Goal: Task Accomplishment & Management: Use online tool/utility

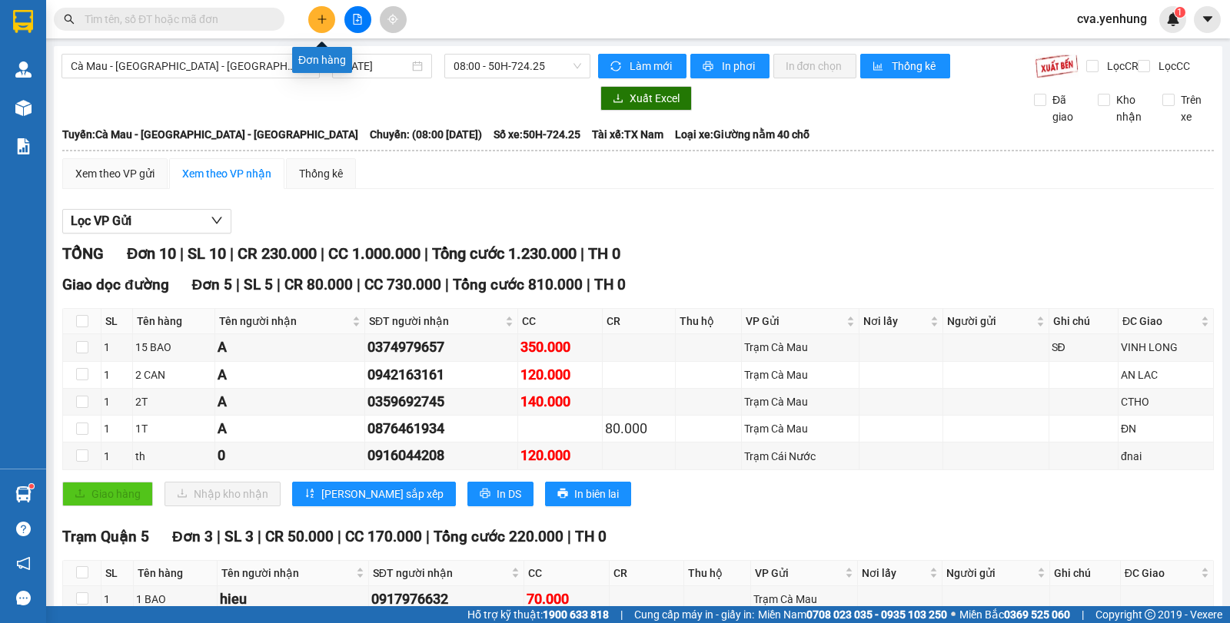
click at [324, 18] on icon "plus" at bounding box center [322, 19] width 11 height 11
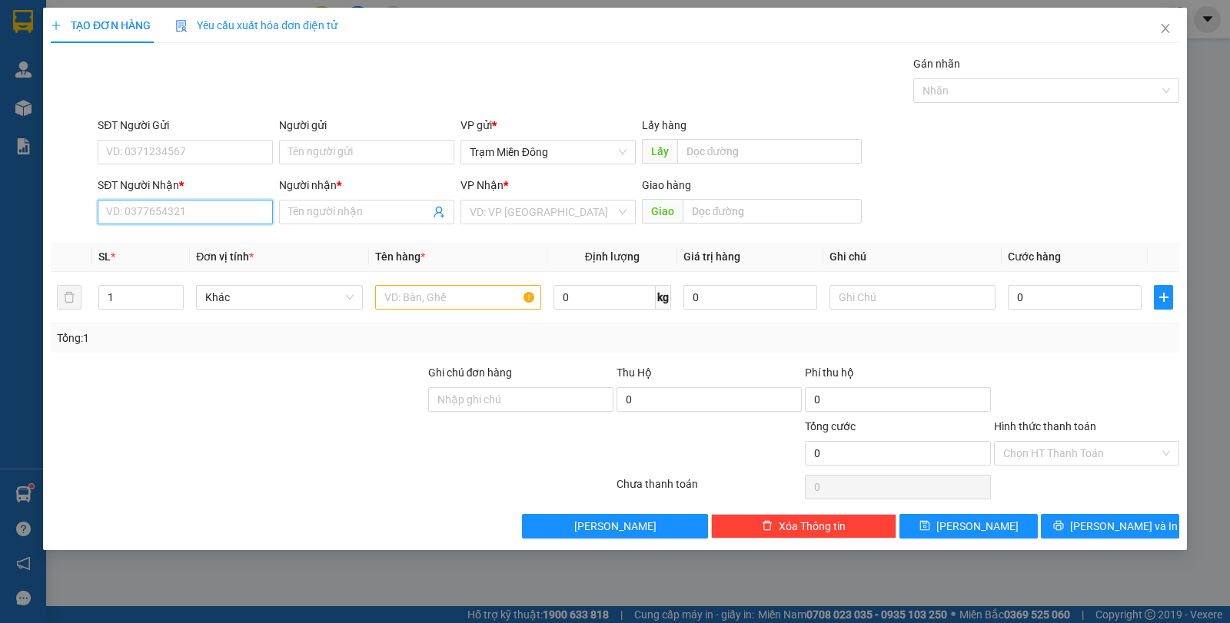
click at [161, 208] on input "SĐT Người Nhận *" at bounding box center [185, 212] width 175 height 25
type input "0947445606"
click at [228, 241] on div "0947445606 - [PERSON_NAME]" at bounding box center [185, 242] width 157 height 17
type input "[PERSON_NAME]"
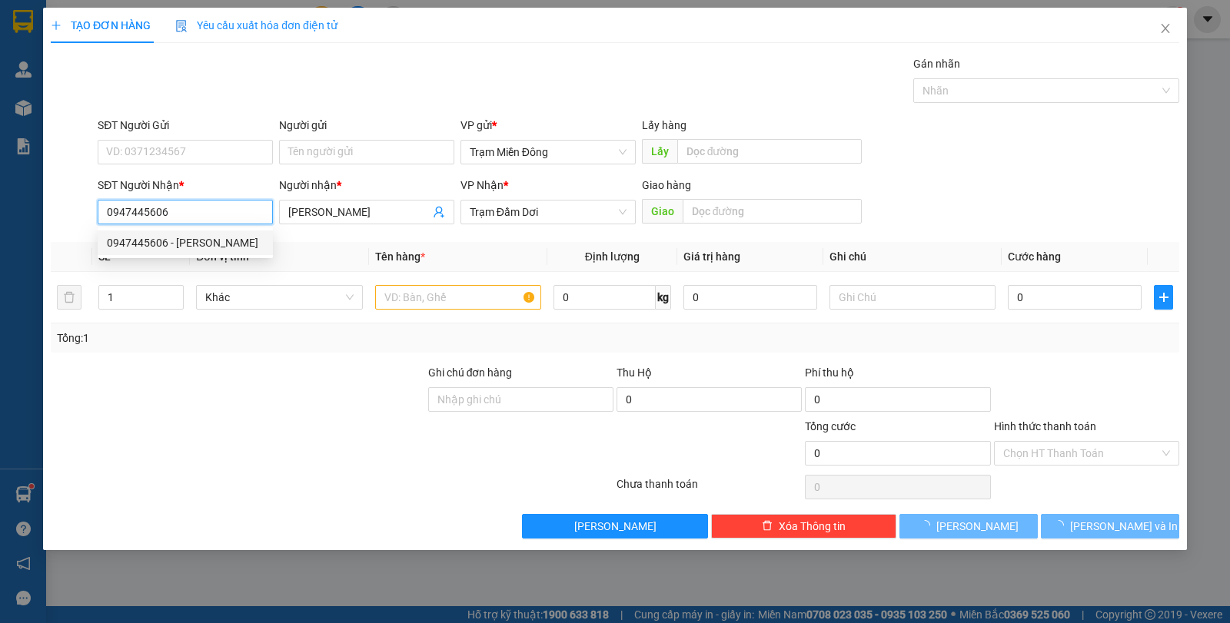
type input "30.000"
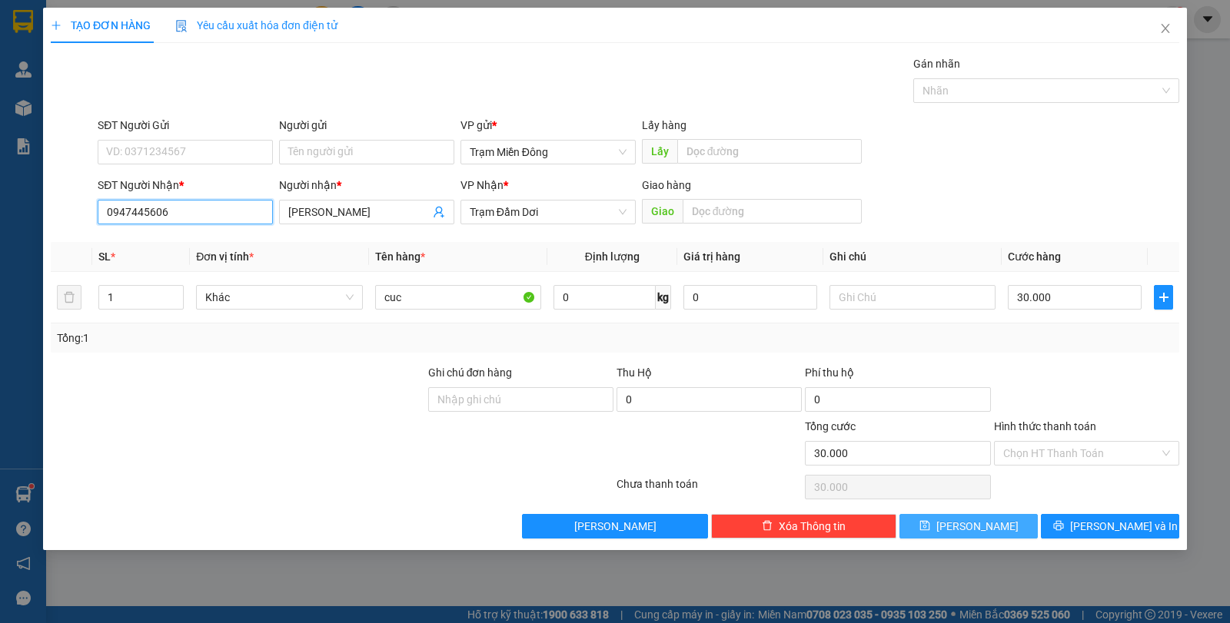
type input "0947445606"
click at [979, 523] on span "[PERSON_NAME]" at bounding box center [977, 526] width 82 height 17
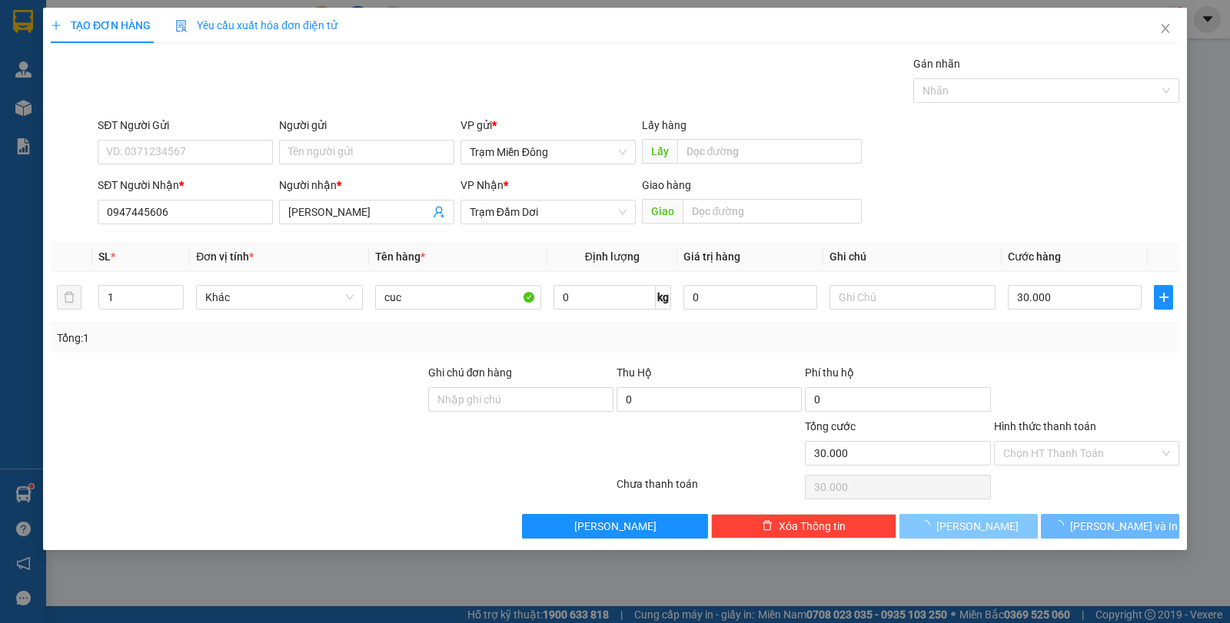
type input "0"
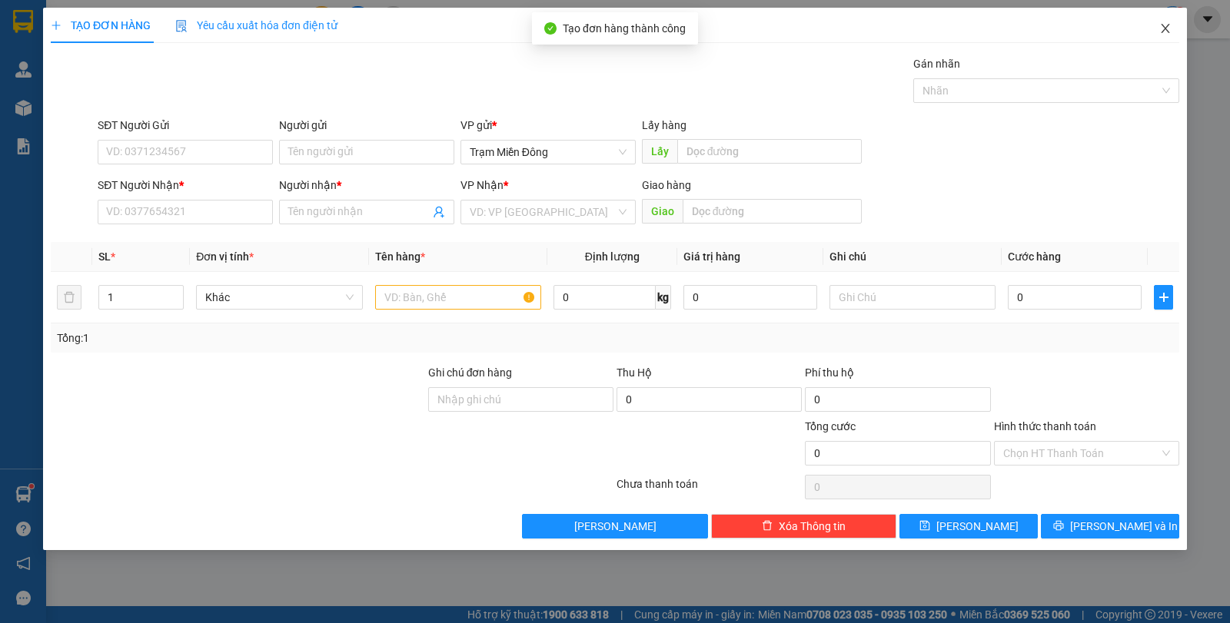
click at [1167, 29] on icon "close" at bounding box center [1165, 28] width 12 height 12
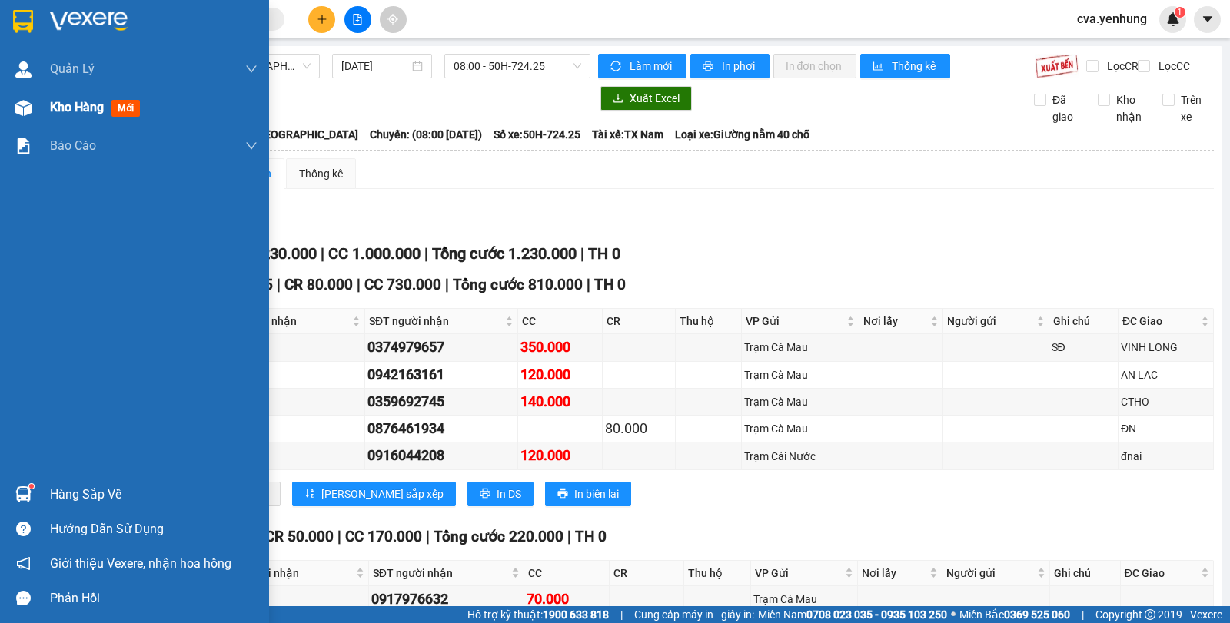
click at [23, 108] on img at bounding box center [23, 108] width 16 height 16
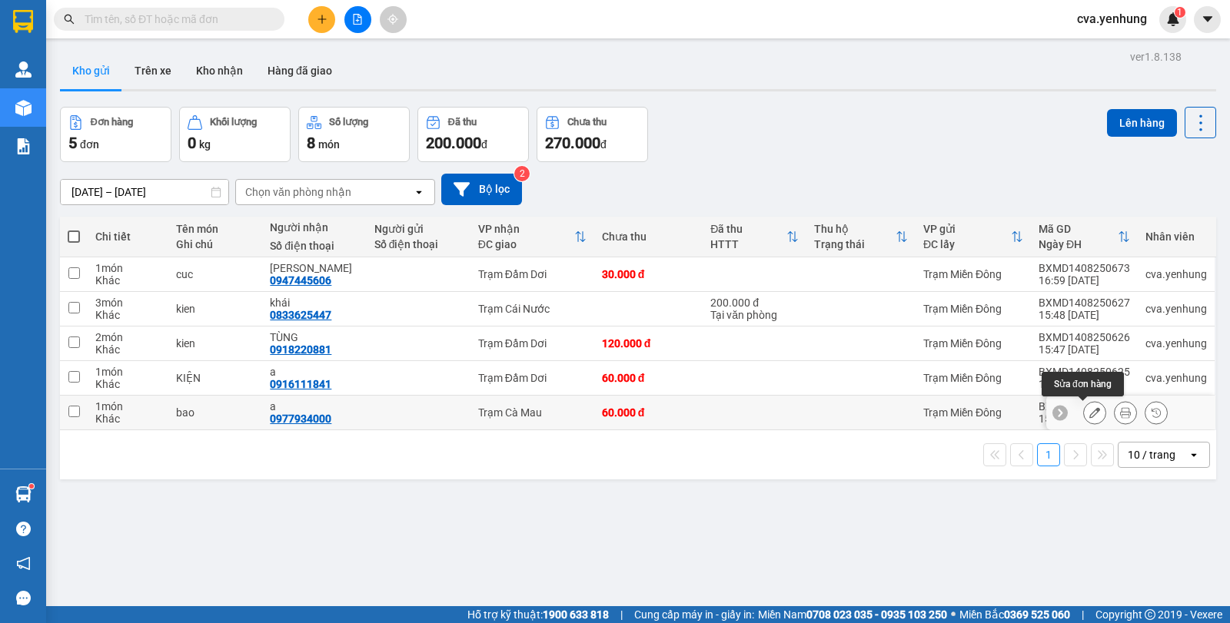
click at [1089, 410] on icon at bounding box center [1094, 412] width 11 height 11
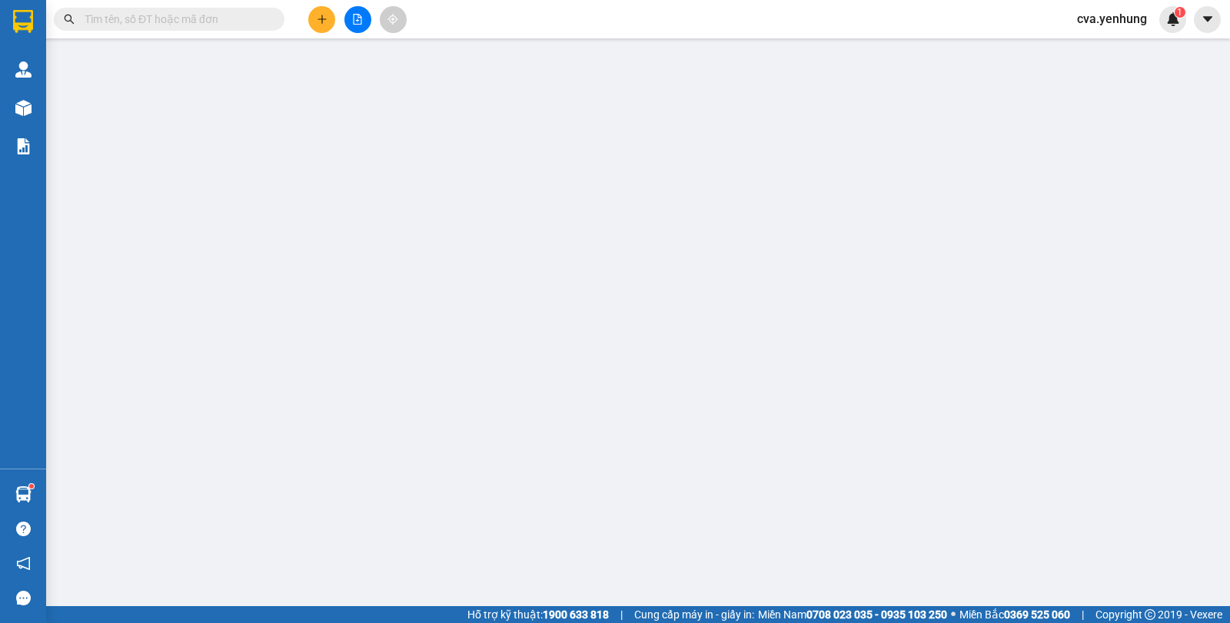
type input "0977934000"
type input "a"
type input "60.000"
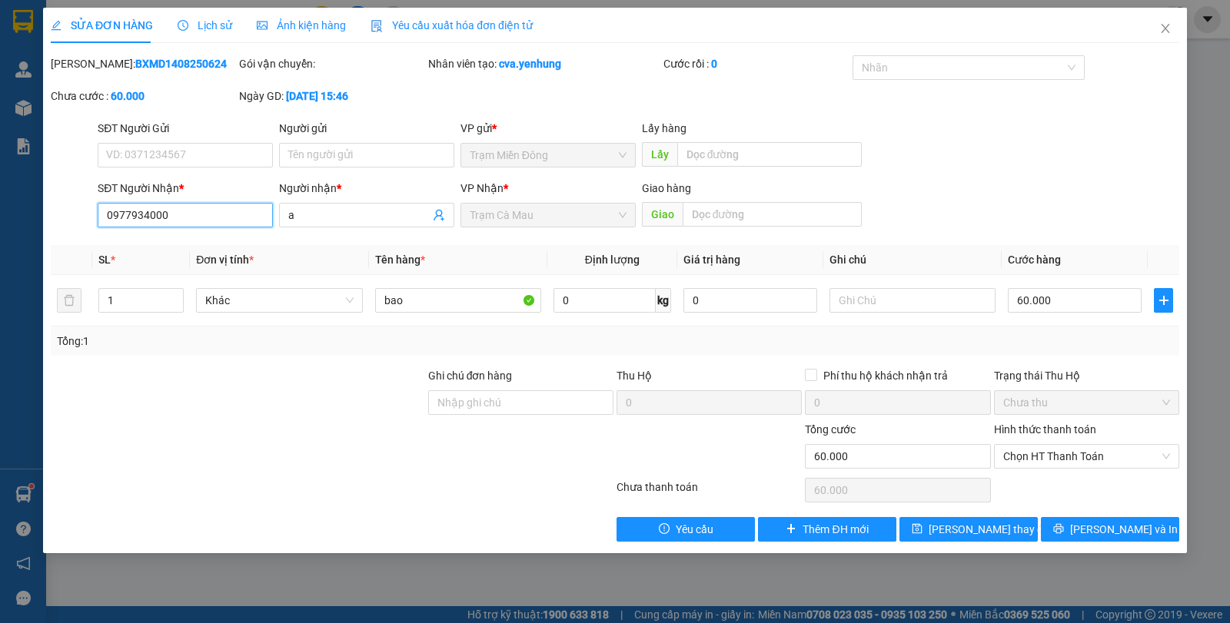
click at [224, 211] on input "0977934000" at bounding box center [185, 215] width 175 height 25
click at [545, 157] on span "Trạm Miền Đông" at bounding box center [548, 155] width 157 height 23
click at [1167, 35] on span "Close" at bounding box center [1165, 29] width 43 height 43
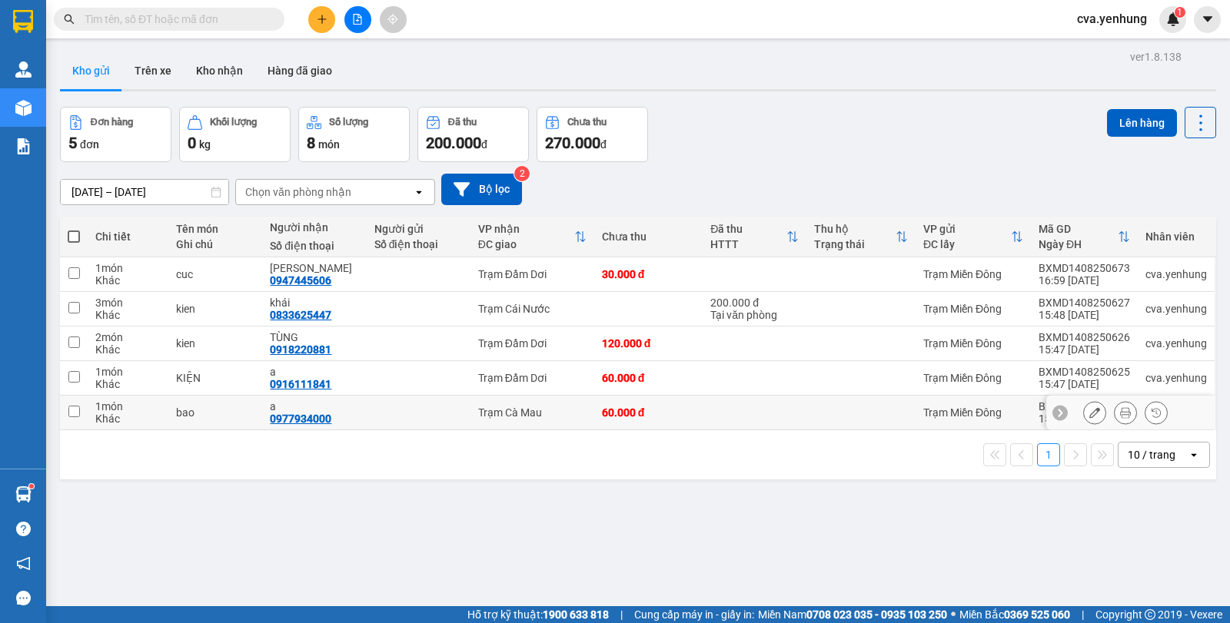
click at [678, 421] on td "60.000 đ" at bounding box center [648, 413] width 109 height 35
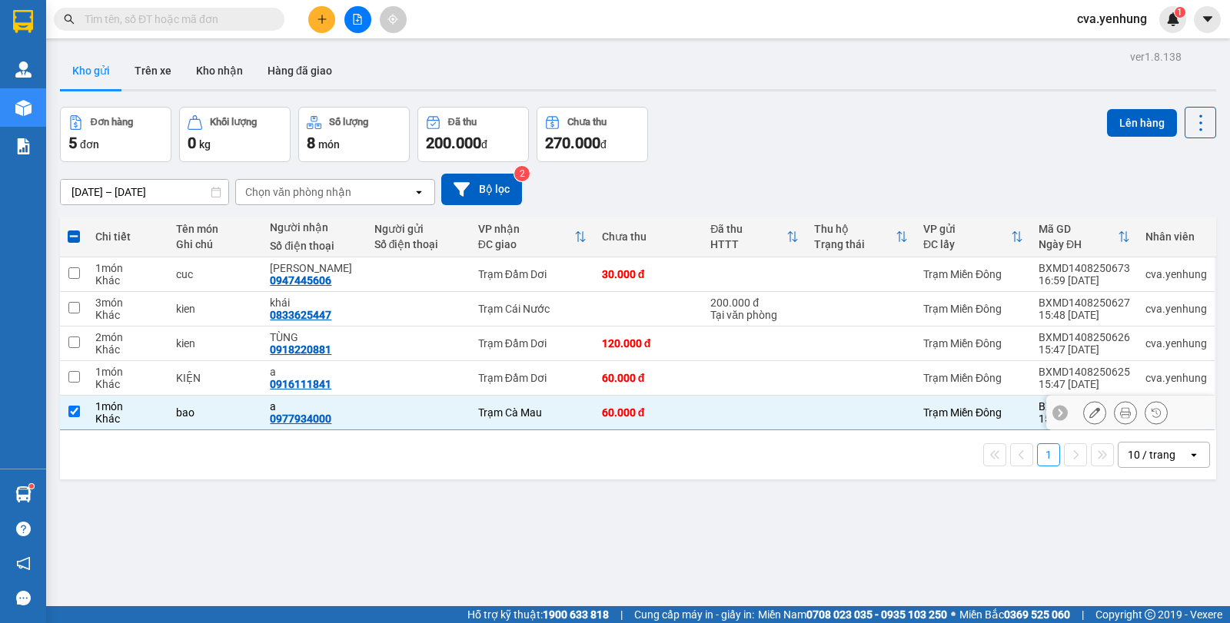
click at [678, 421] on td "60.000 đ" at bounding box center [648, 413] width 109 height 35
checkbox input "false"
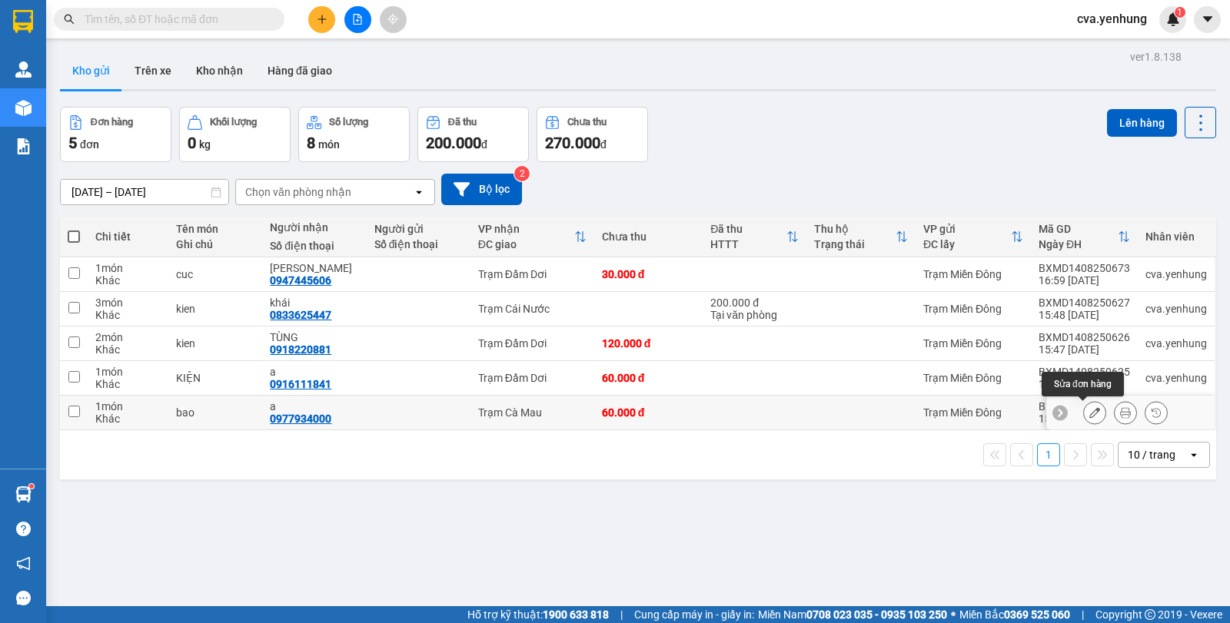
click at [1089, 411] on icon at bounding box center [1094, 412] width 11 height 11
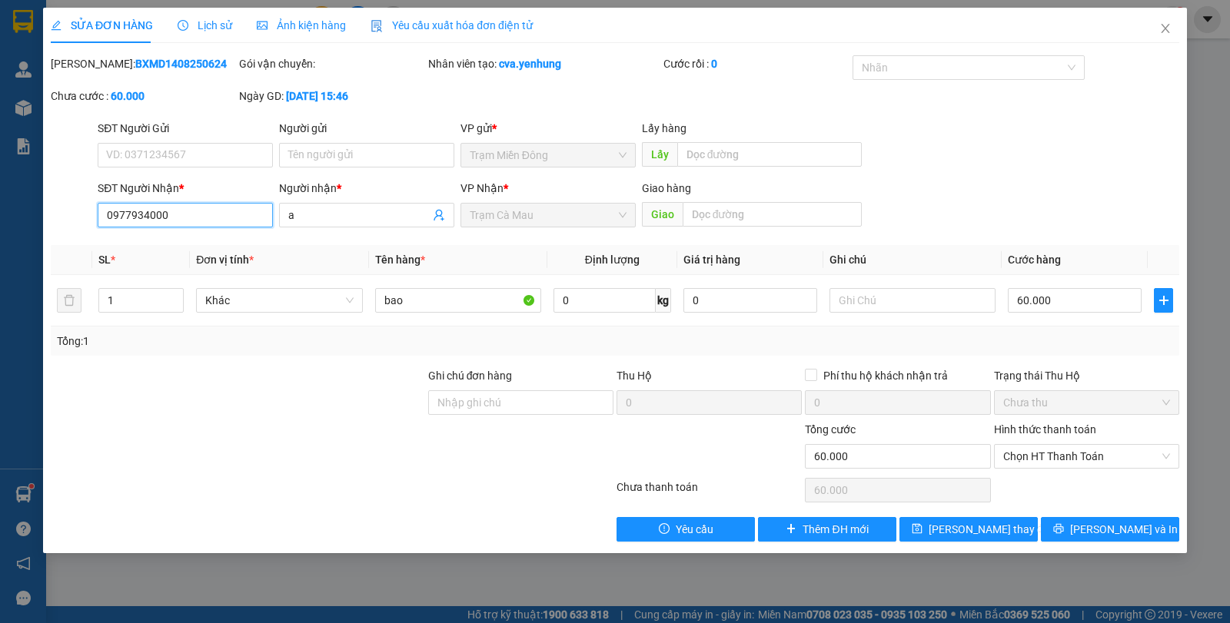
click at [218, 222] on input "0977934000" at bounding box center [185, 215] width 175 height 25
click at [350, 216] on input "a" at bounding box center [358, 215] width 141 height 17
click at [556, 165] on span "Trạm Miền Đông" at bounding box center [548, 155] width 157 height 23
click at [1161, 31] on icon "close" at bounding box center [1165, 28] width 12 height 12
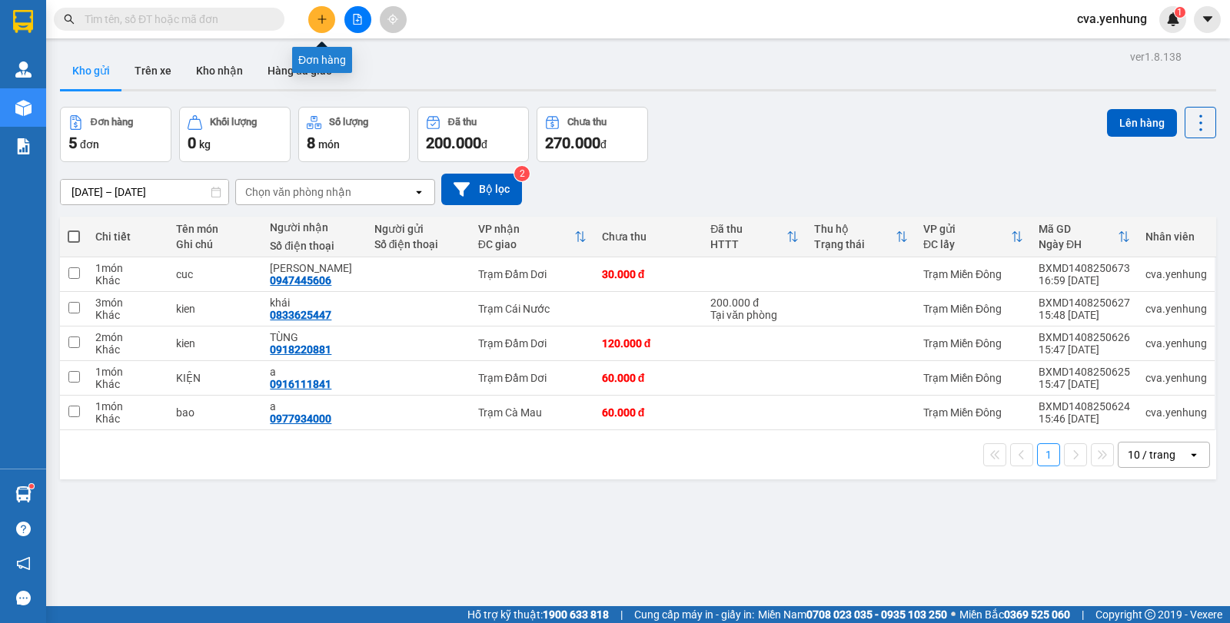
click at [329, 22] on button at bounding box center [321, 19] width 27 height 27
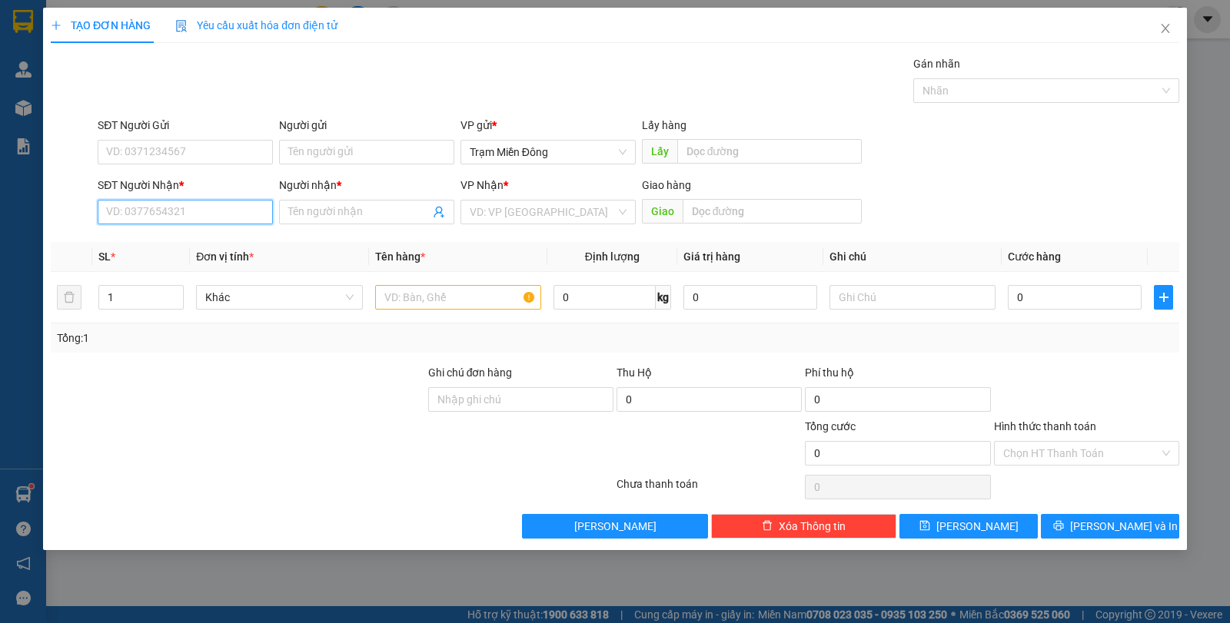
click at [211, 211] on input "SĐT Người Nhận *" at bounding box center [185, 212] width 175 height 25
type input "0848528952"
click at [389, 215] on input "Người nhận *" at bounding box center [358, 212] width 141 height 17
type input "a"
click at [497, 215] on input "search" at bounding box center [543, 212] width 146 height 23
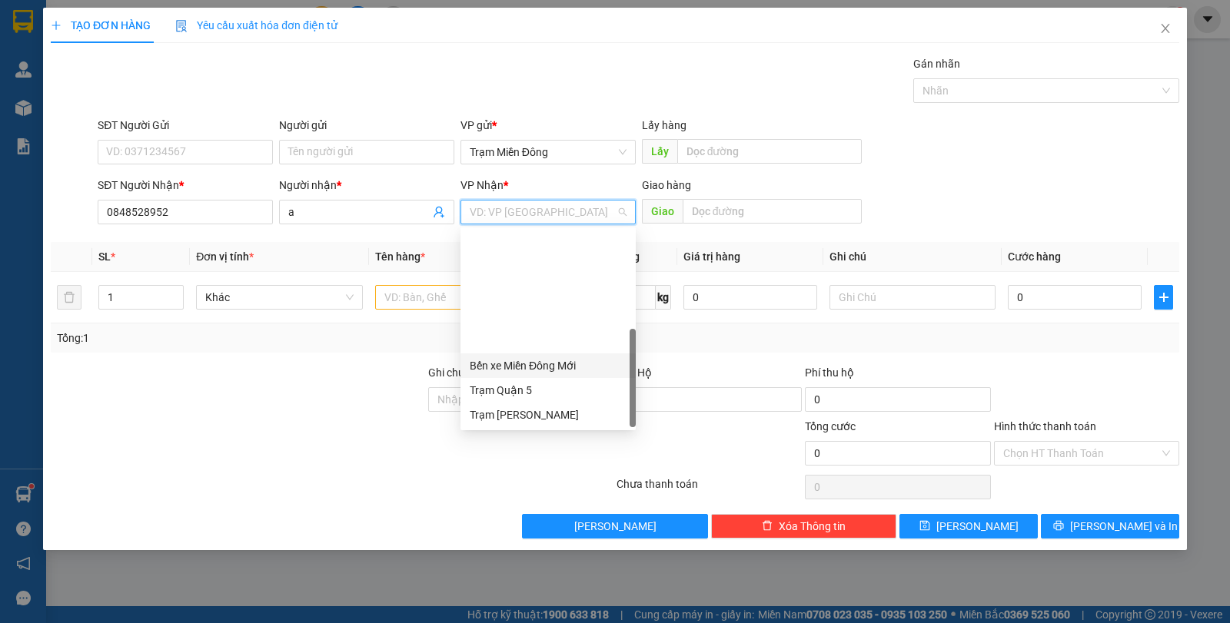
scroll to position [148, 0]
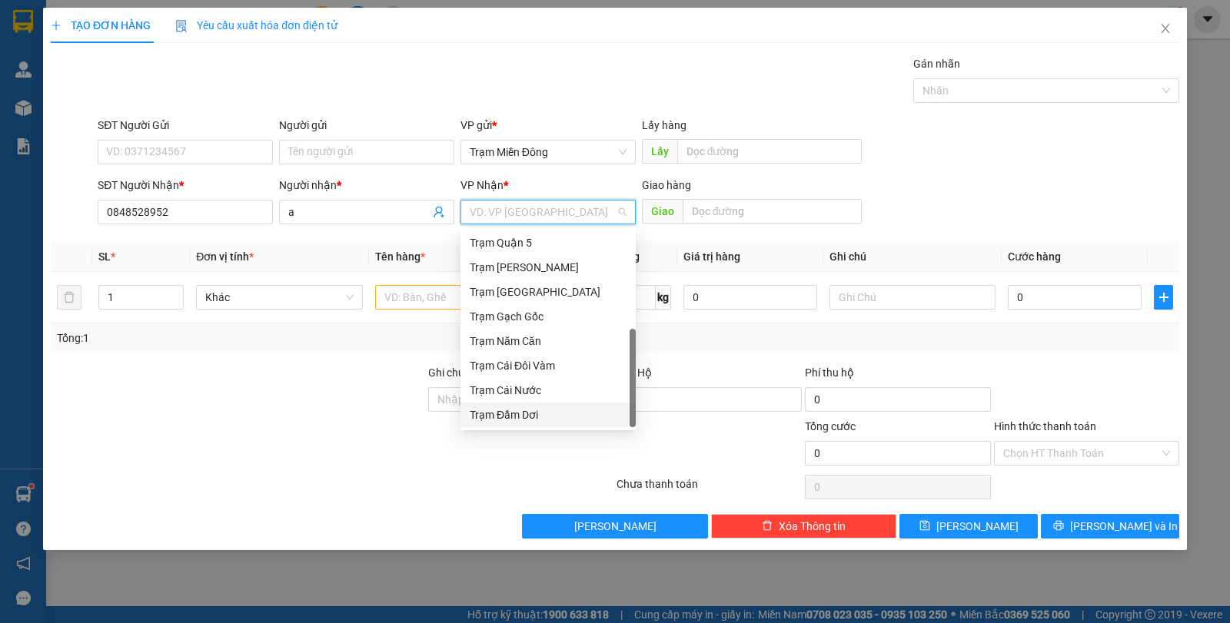
click at [533, 415] on div "Trạm Đầm Dơi" at bounding box center [548, 415] width 157 height 17
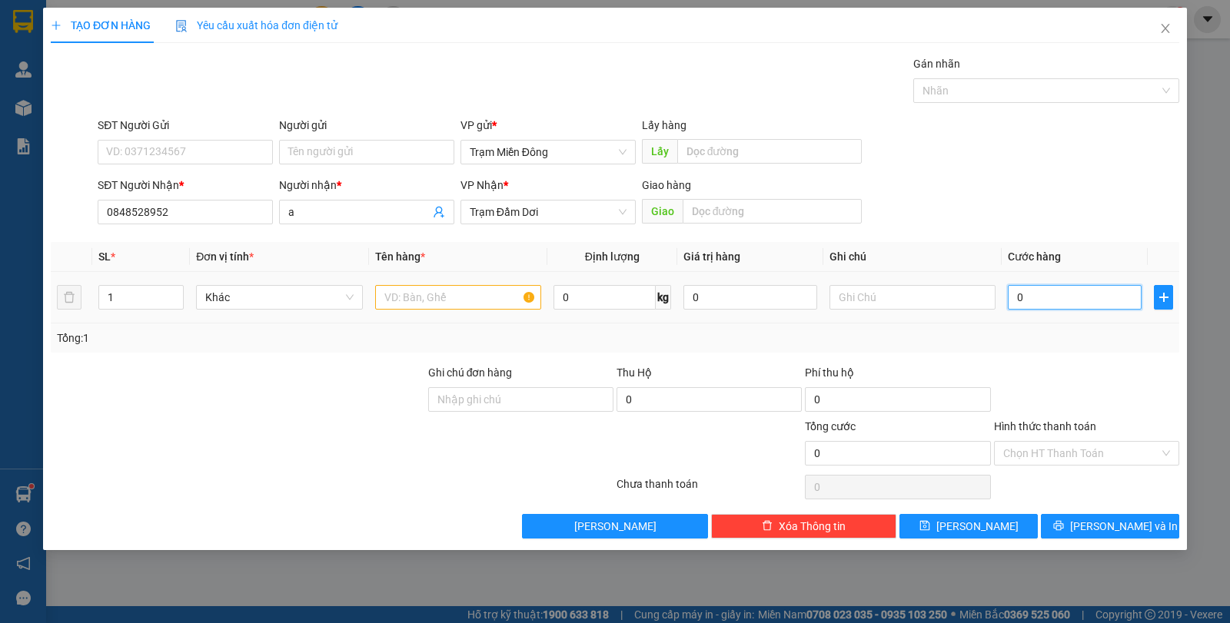
click at [1064, 304] on input "0" at bounding box center [1075, 297] width 134 height 25
type input "01"
type input "1"
type input "010"
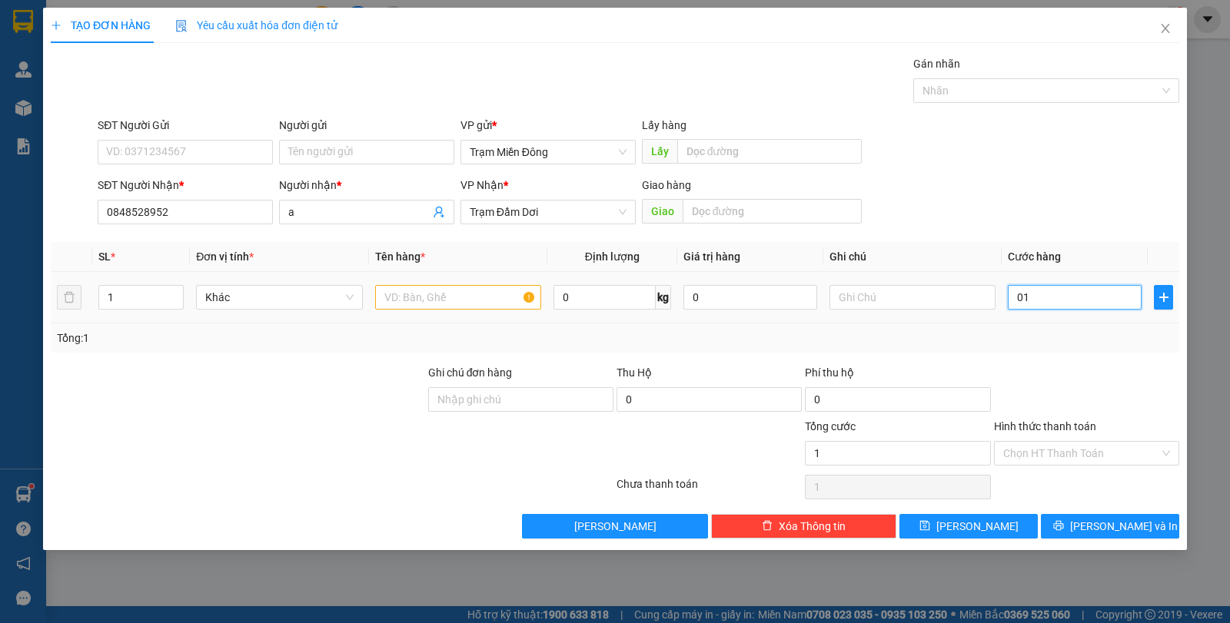
type input "10"
type input "0.100"
type input "100"
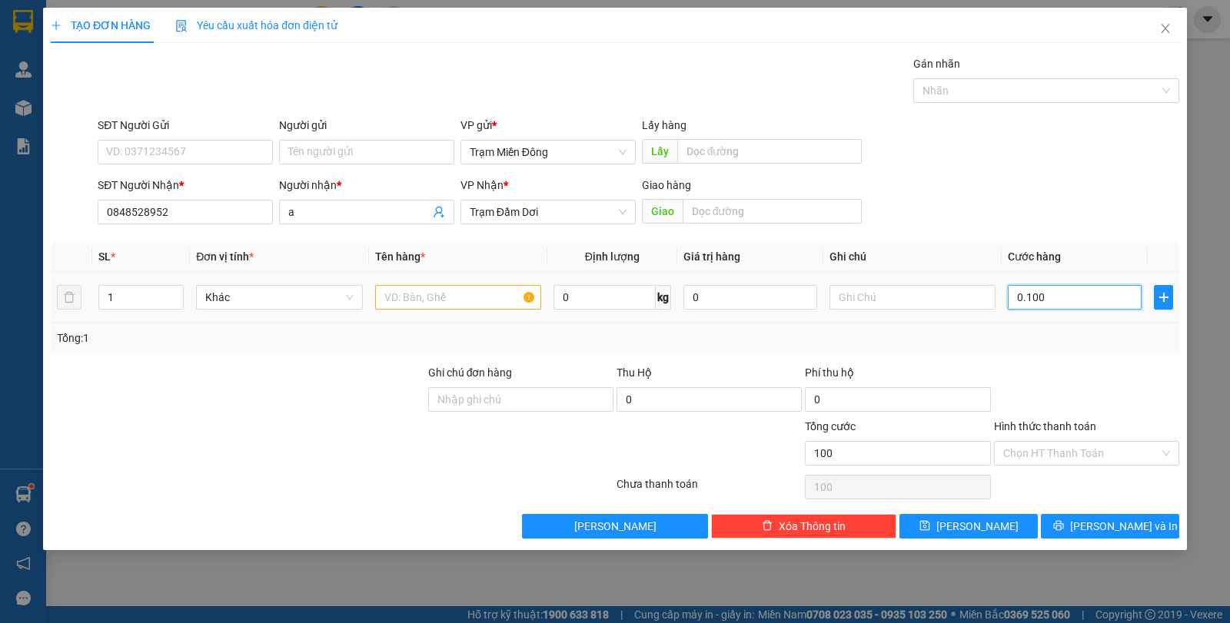
type input "01.000"
type input "1.000"
type input "010.000"
type input "10.000"
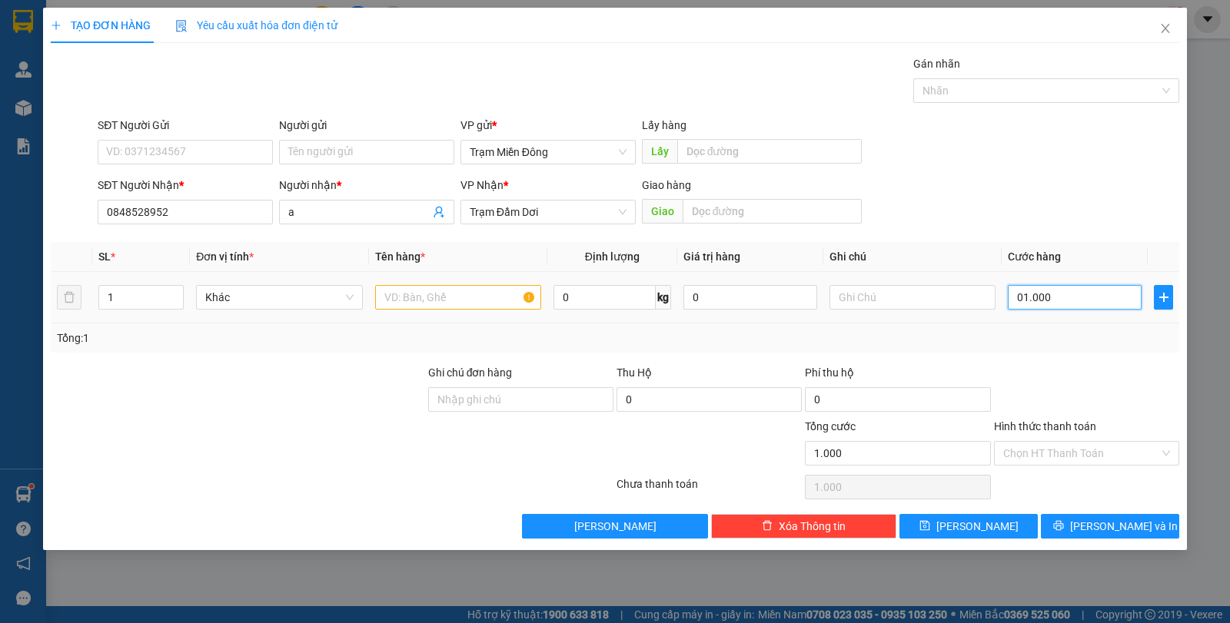
type input "10.000"
type input "0.100.000"
type input "100.000"
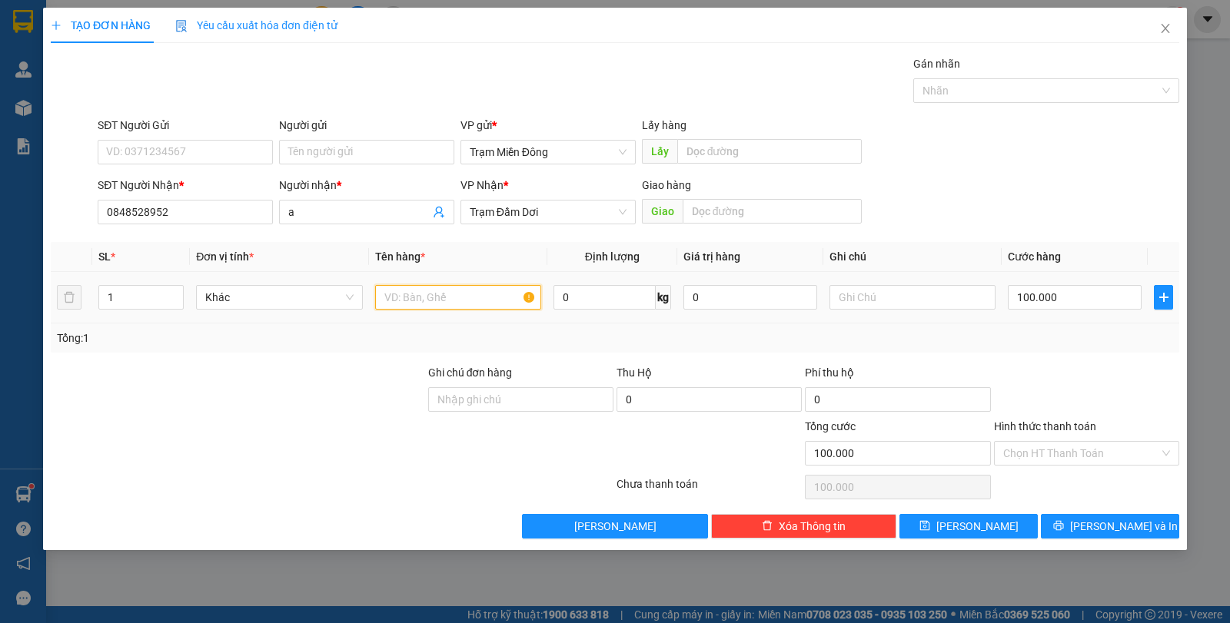
click at [430, 291] on input "text" at bounding box center [458, 297] width 166 height 25
type input "chim"
click at [1047, 452] on input "Hình thức thanh toán" at bounding box center [1081, 453] width 156 height 23
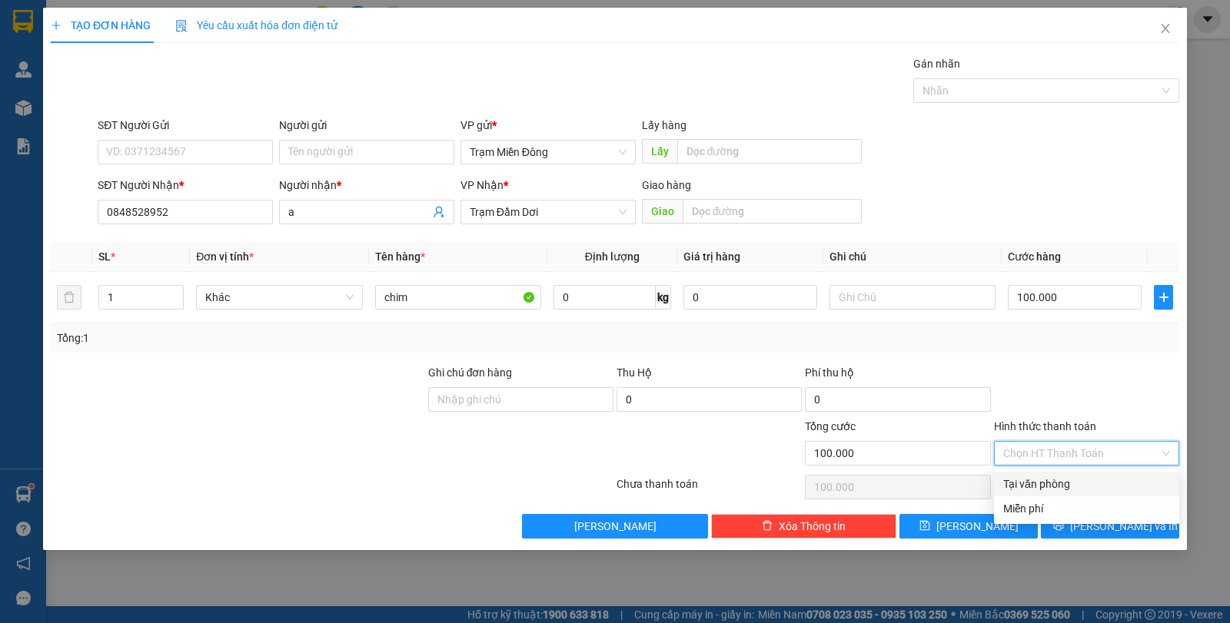
click at [1048, 480] on div "Tại văn phòng" at bounding box center [1086, 484] width 167 height 17
type input "0"
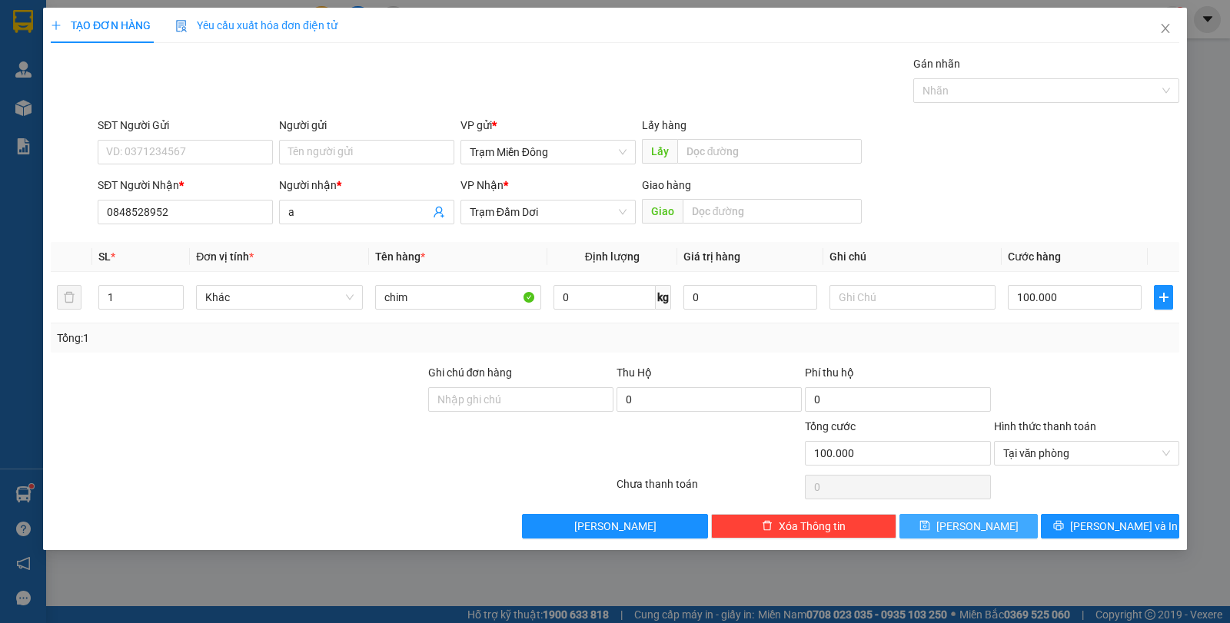
click at [995, 525] on button "[PERSON_NAME]" at bounding box center [968, 526] width 138 height 25
type input "0"
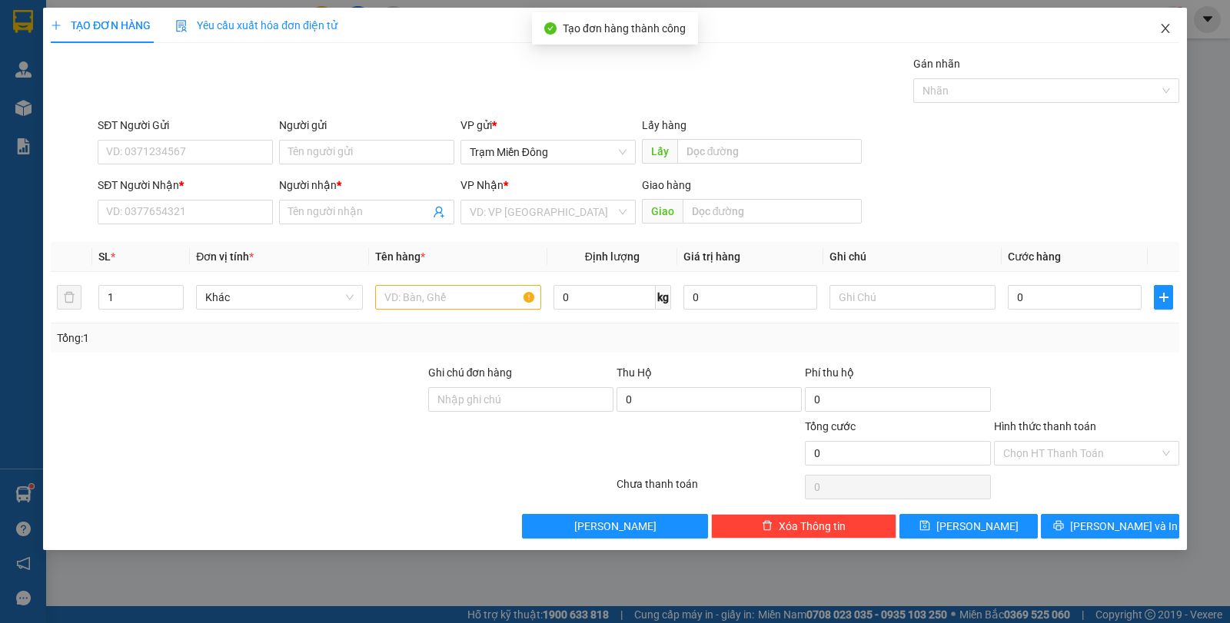
click at [1166, 31] on icon "close" at bounding box center [1165, 28] width 8 height 9
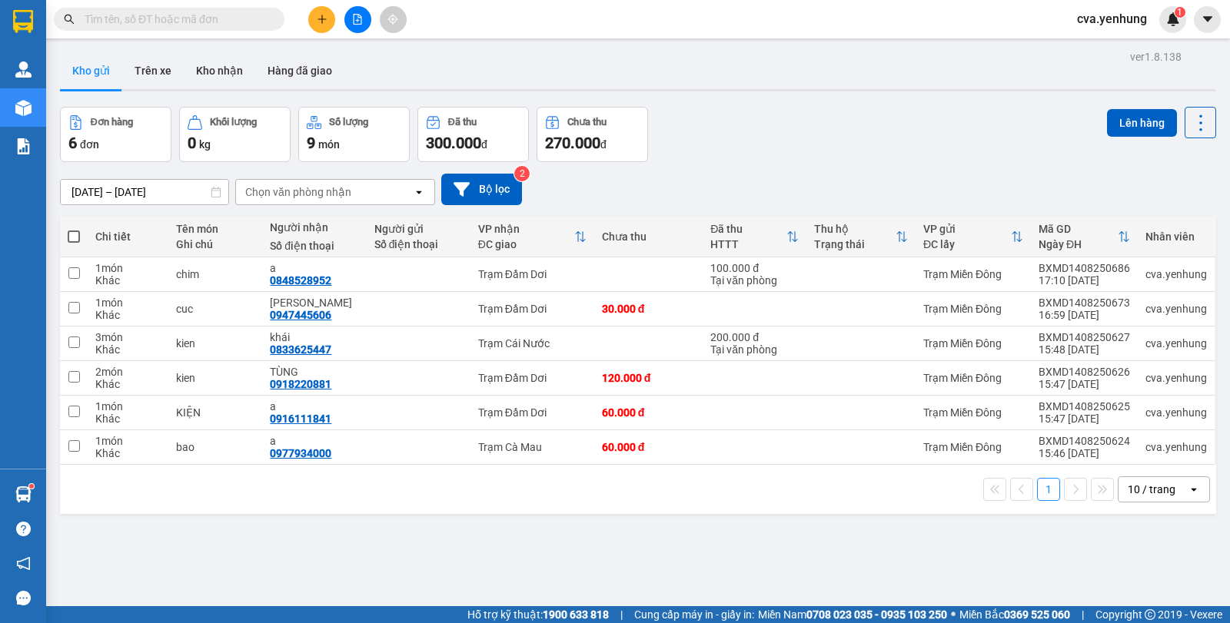
click at [70, 239] on span at bounding box center [74, 237] width 12 height 12
click at [74, 229] on input "checkbox" at bounding box center [74, 229] width 0 height 0
checkbox input "true"
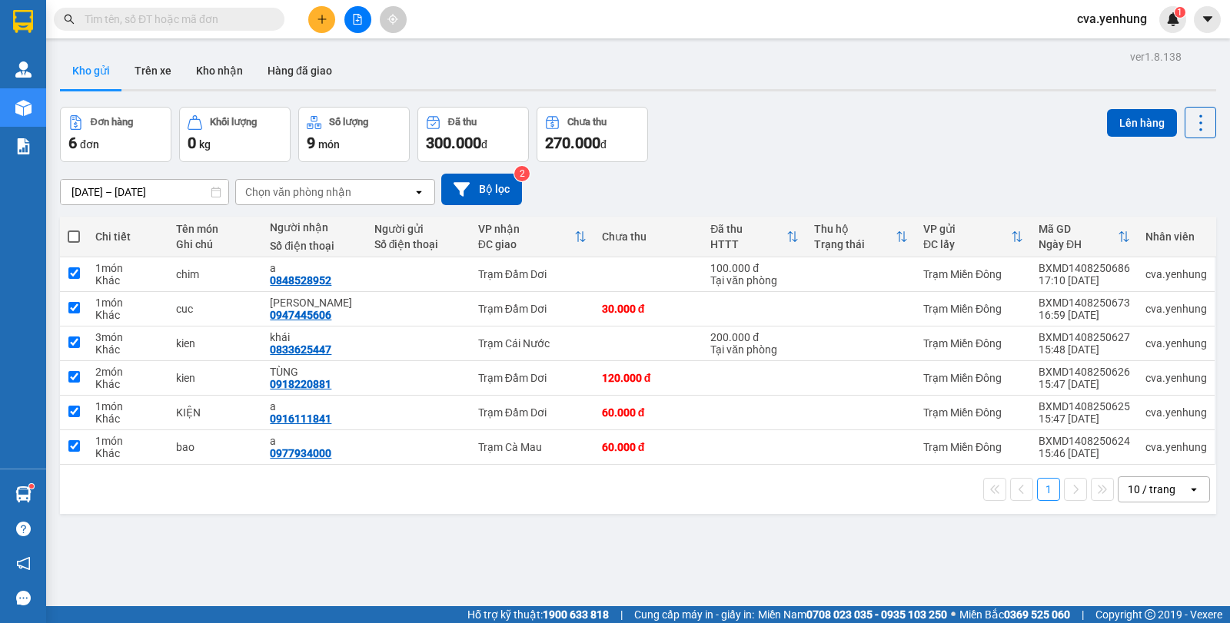
checkbox input "true"
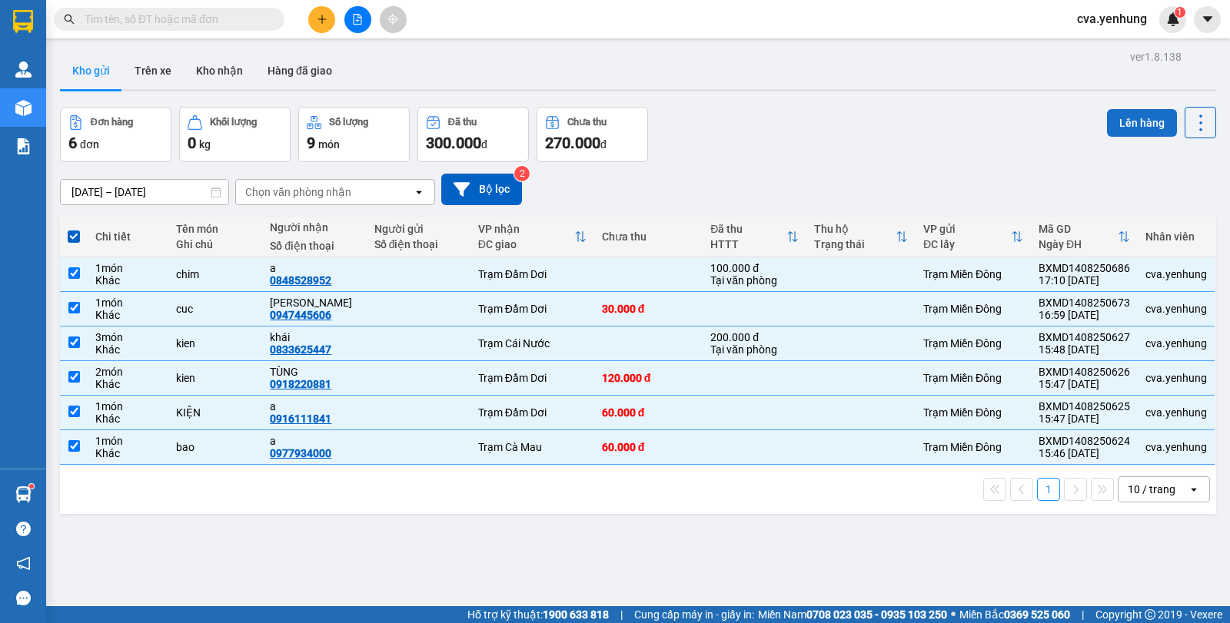
click at [1125, 115] on button "Lên hàng" at bounding box center [1142, 123] width 70 height 28
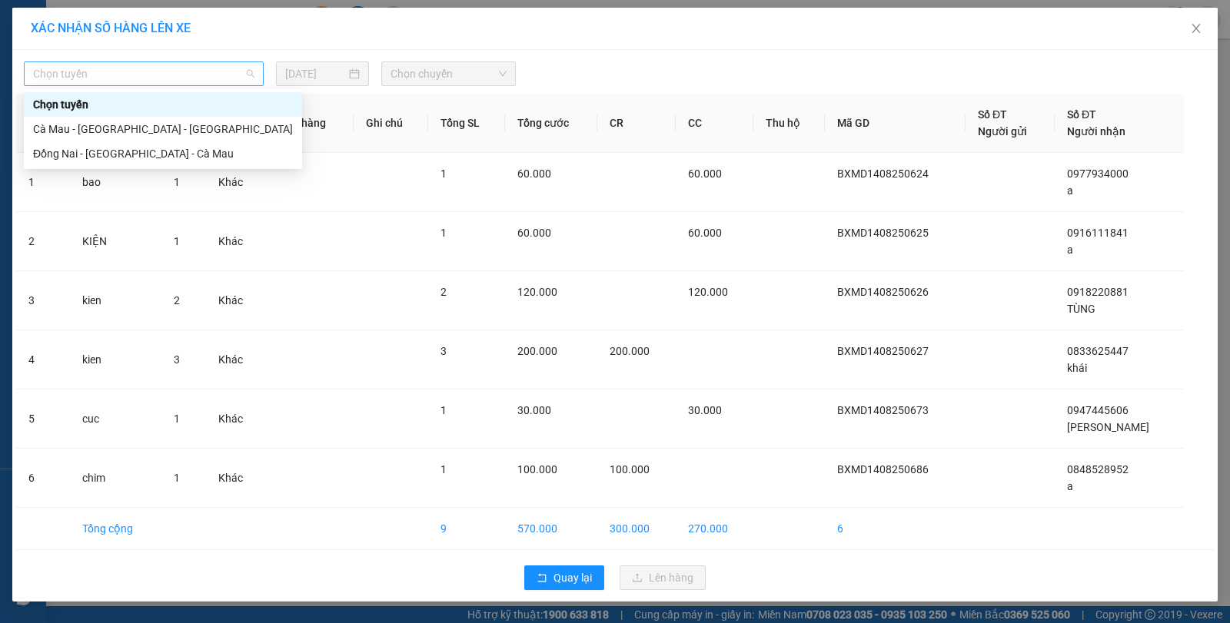
click at [228, 78] on span "Chọn tuyến" at bounding box center [143, 73] width 221 height 23
click at [193, 152] on div "Đồng Nai - [GEOGRAPHIC_DATA] - Cà Mau" at bounding box center [163, 153] width 260 height 17
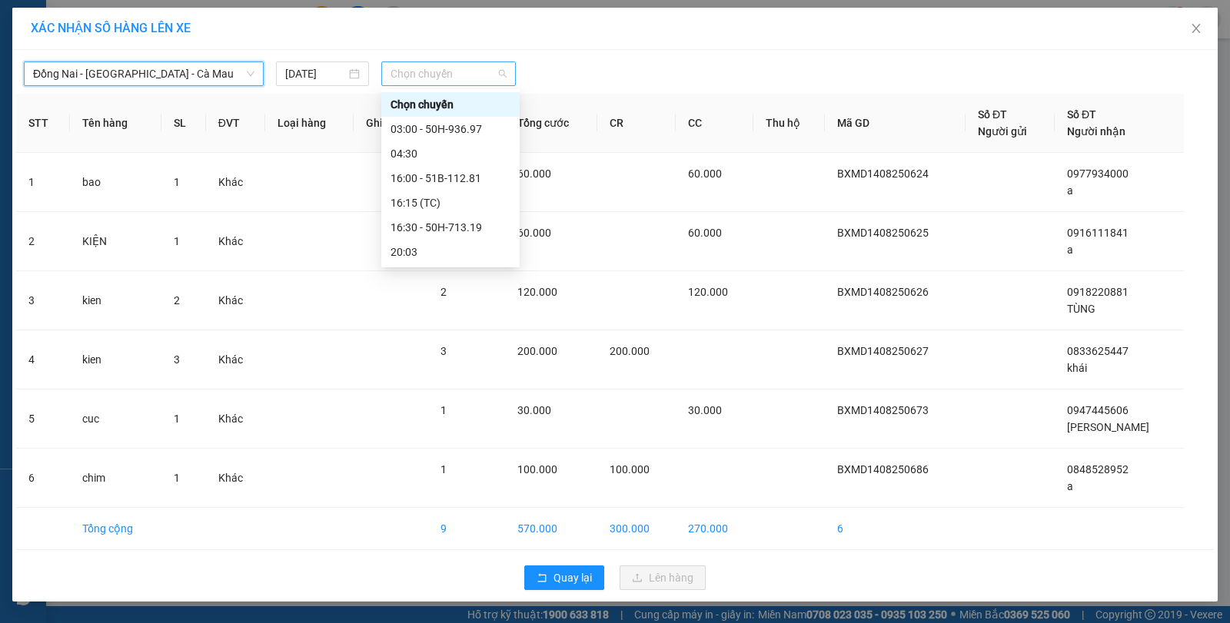
click at [427, 72] on span "Chọn chuyến" at bounding box center [448, 73] width 116 height 23
click at [437, 177] on div "16:00 - 51B-112.81" at bounding box center [450, 178] width 120 height 17
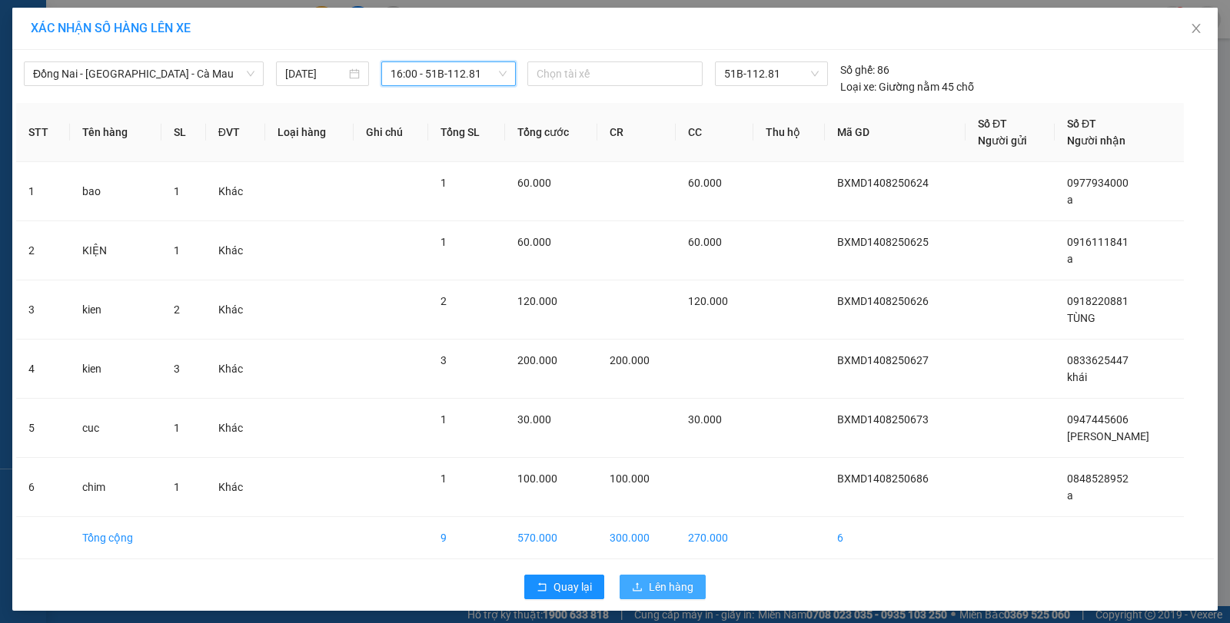
click at [637, 586] on icon "upload" at bounding box center [637, 587] width 11 height 11
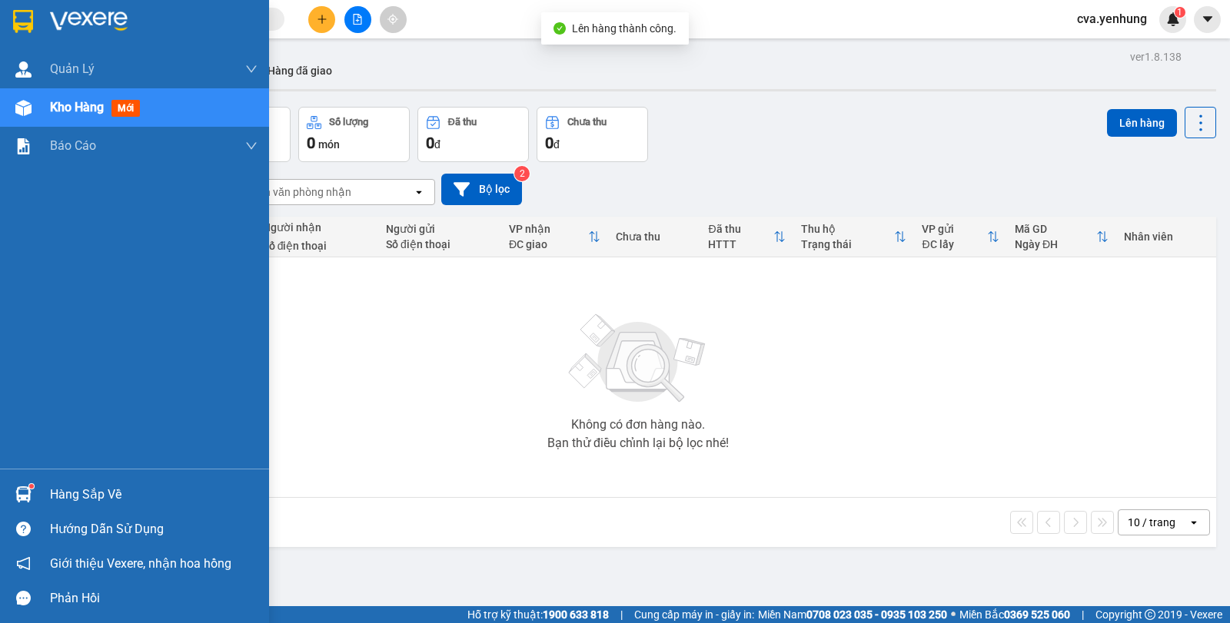
click at [24, 488] on img at bounding box center [23, 495] width 16 height 16
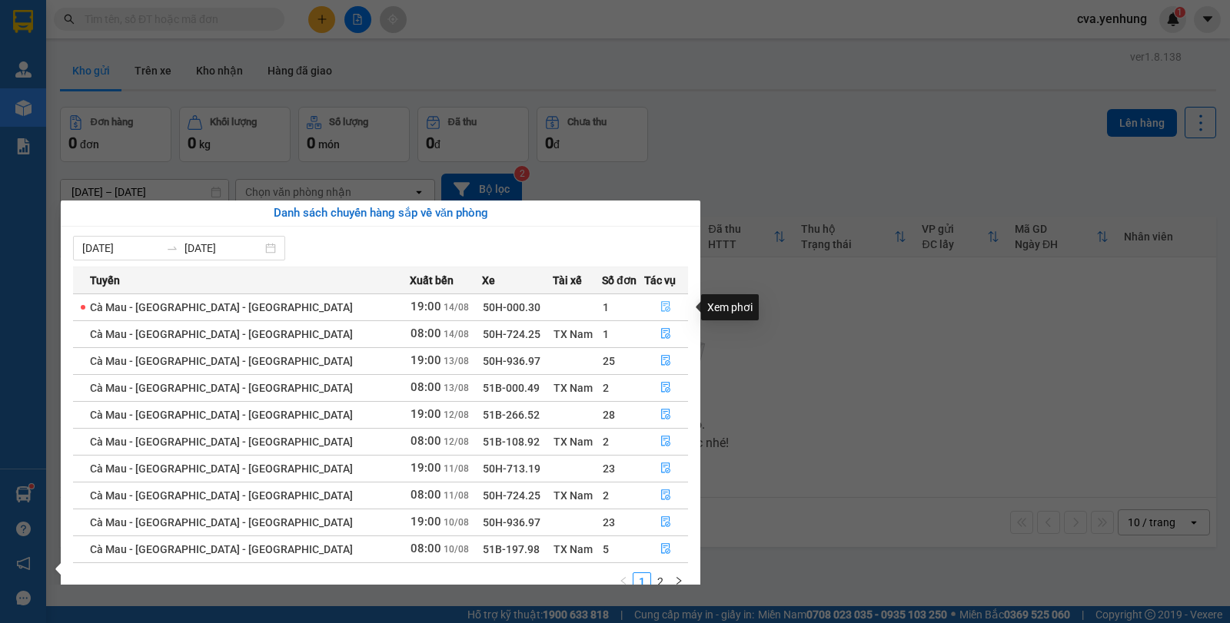
click at [660, 308] on icon "file-done" at bounding box center [665, 306] width 11 height 11
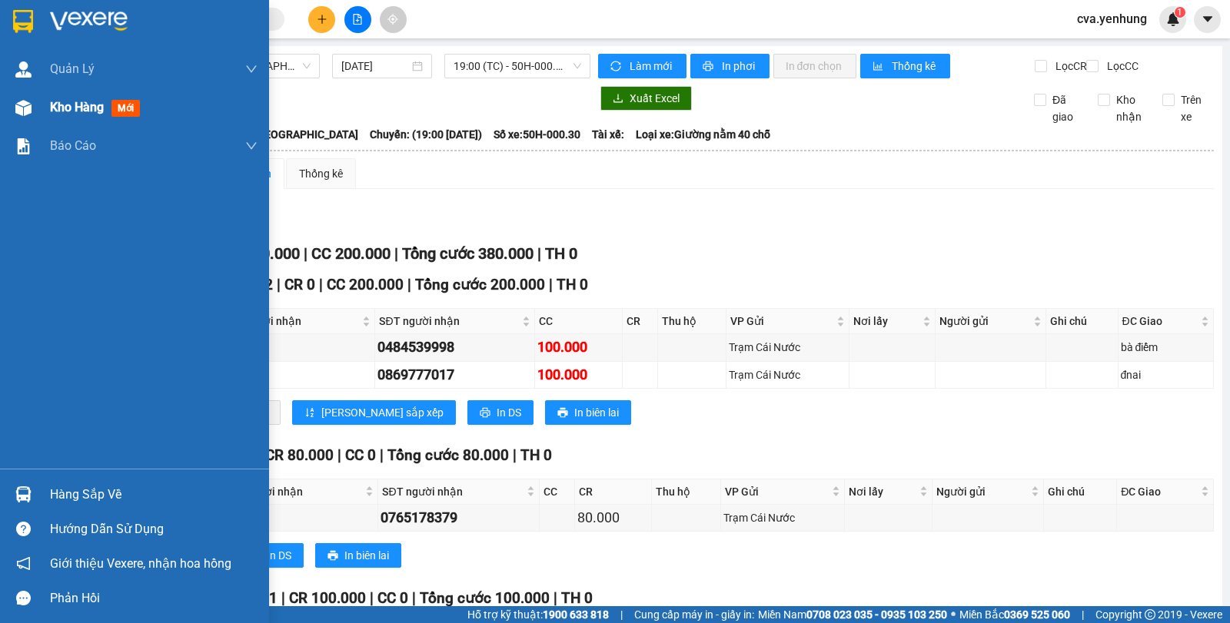
click at [35, 111] on div at bounding box center [23, 108] width 27 height 27
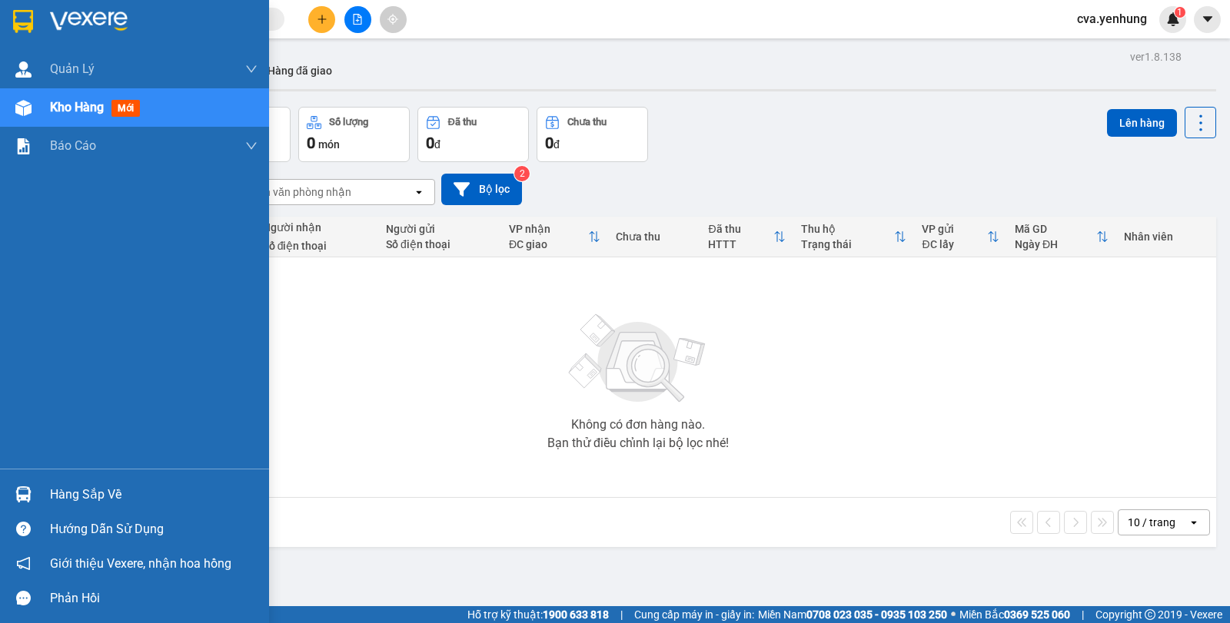
click at [18, 498] on img at bounding box center [23, 495] width 16 height 16
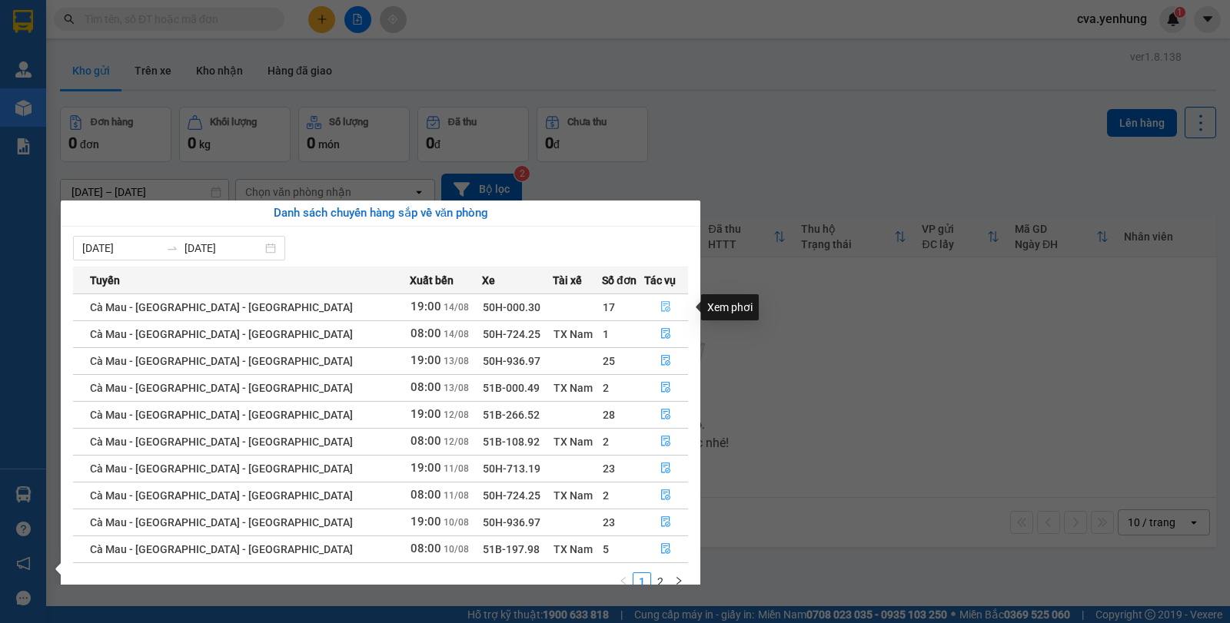
click at [660, 305] on icon "file-done" at bounding box center [665, 306] width 11 height 11
